Goal: Information Seeking & Learning: Learn about a topic

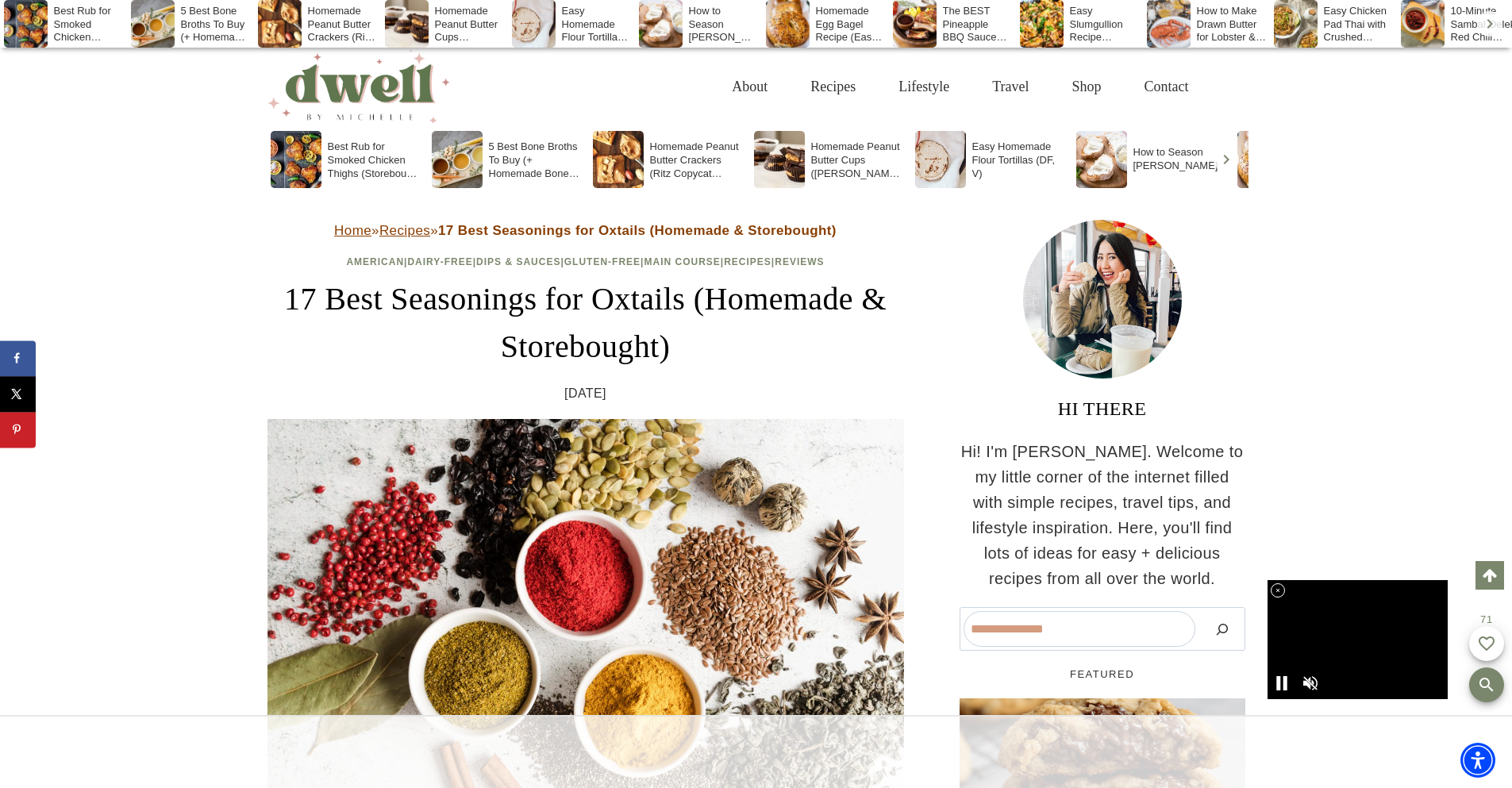
click at [584, 749] on div at bounding box center [756, 752] width 1512 height 73
